Goal: Find specific page/section: Find specific page/section

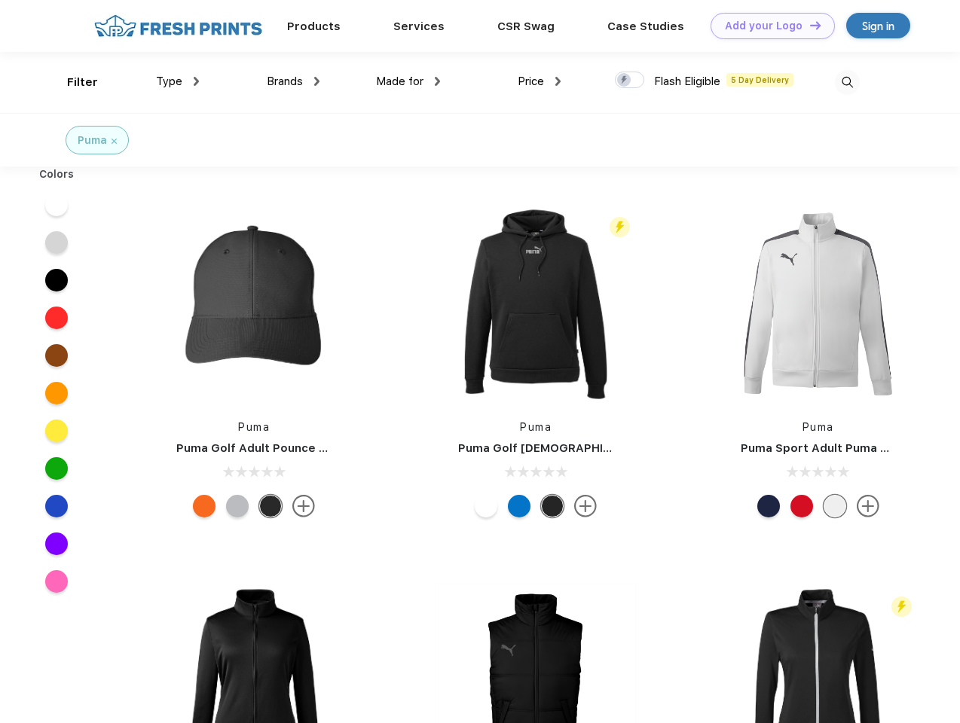
click at [767, 26] on link "Add your Logo Design Tool" at bounding box center [773, 26] width 124 height 26
click at [0, 0] on div "Design Tool" at bounding box center [0, 0] width 0 height 0
click at [809, 25] on link "Add your Logo Design Tool" at bounding box center [773, 26] width 124 height 26
click at [72, 82] on div "Filter" at bounding box center [82, 82] width 31 height 17
click at [178, 81] on span "Type" at bounding box center [169, 82] width 26 height 14
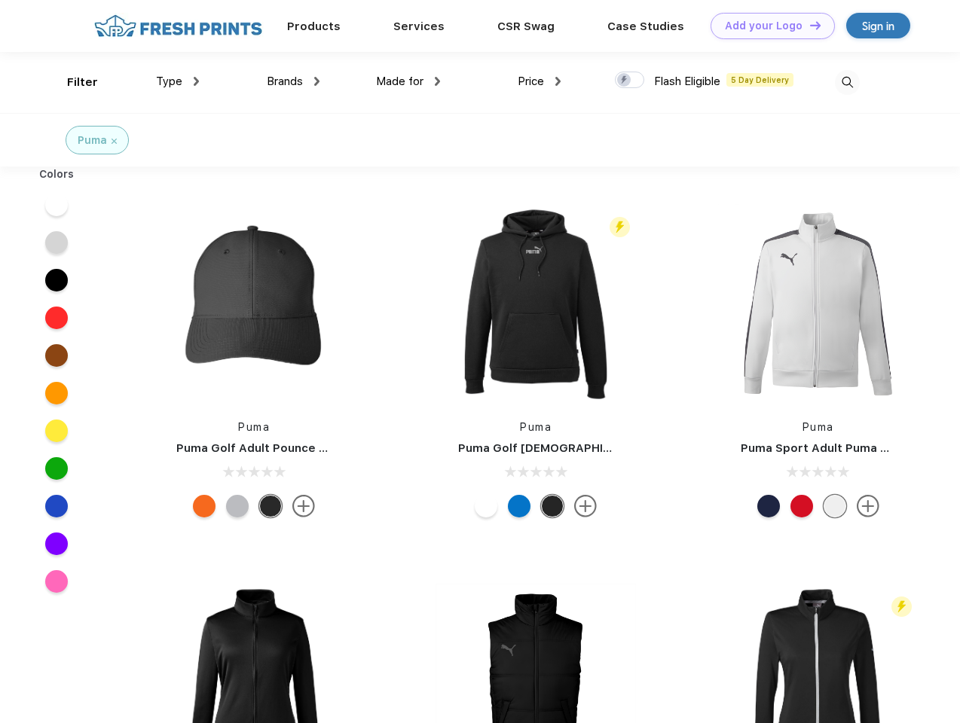
click at [293, 81] on span "Brands" at bounding box center [285, 82] width 36 height 14
click at [408, 81] on span "Made for" at bounding box center [399, 82] width 47 height 14
click at [540, 81] on span "Price" at bounding box center [531, 82] width 26 height 14
click at [630, 81] on div at bounding box center [629, 80] width 29 height 17
click at [625, 81] on input "checkbox" at bounding box center [620, 76] width 10 height 10
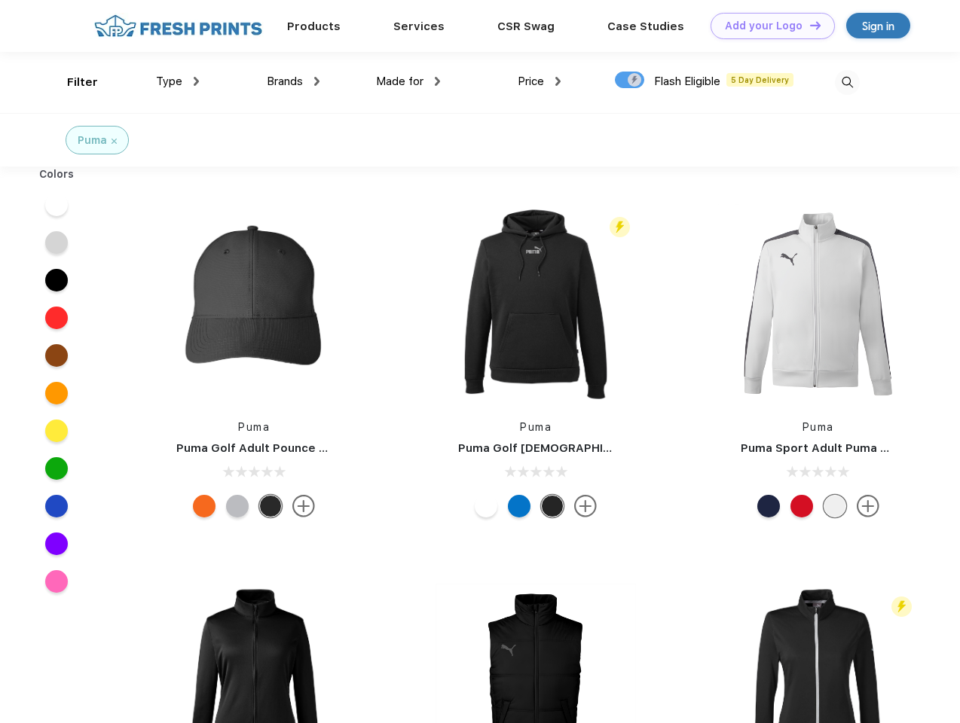
click at [847, 82] on img at bounding box center [847, 82] width 25 height 25
